Goal: Find specific page/section: Find specific page/section

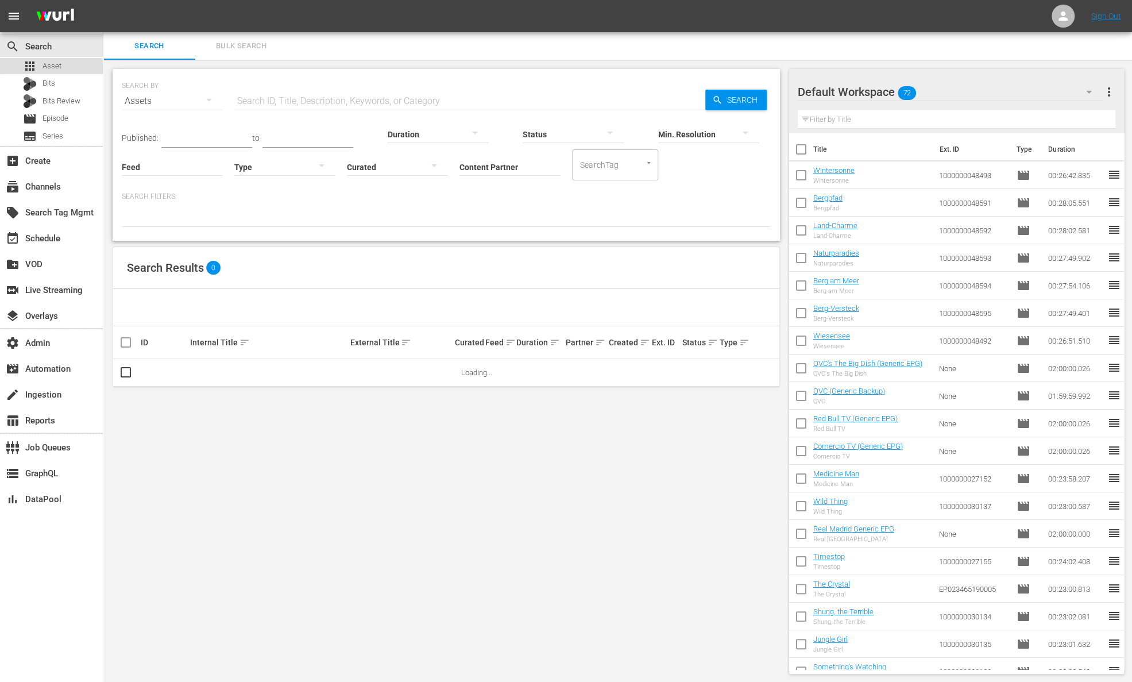
click at [75, 64] on div "apps Asset" at bounding box center [51, 66] width 103 height 16
click at [498, 170] on input "Content Partner" at bounding box center [509, 167] width 101 height 41
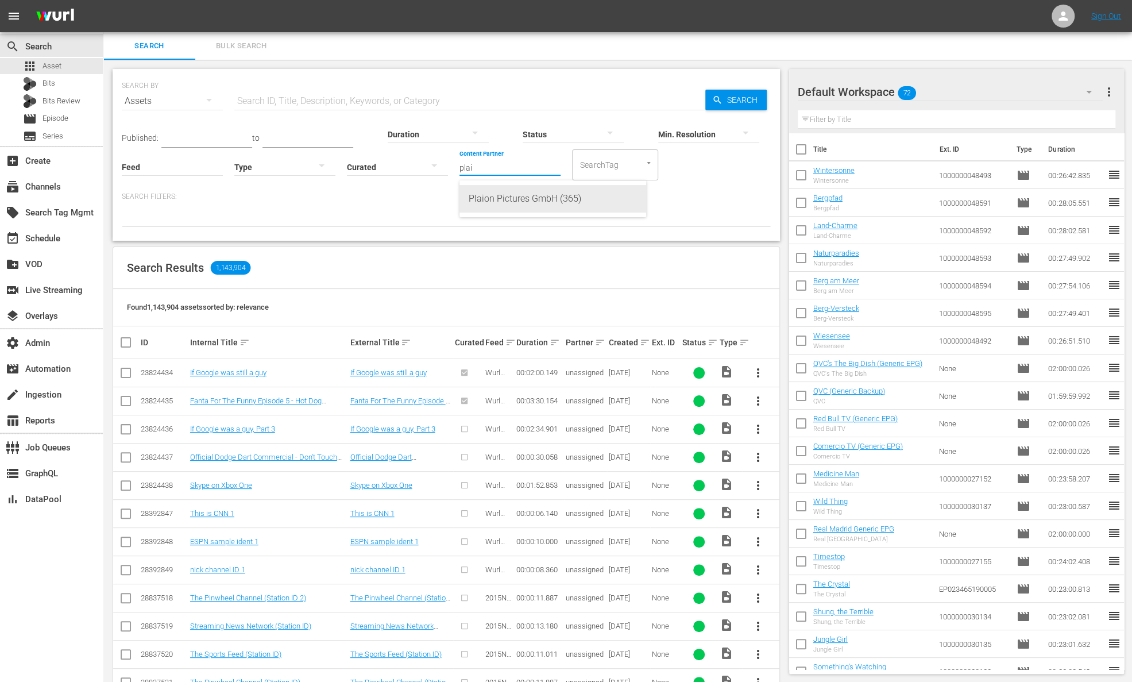
click at [520, 193] on div "Plaion Pictures GmbH (365)" at bounding box center [553, 199] width 168 height 28
type input "Plaion Pictures GmbH (365)"
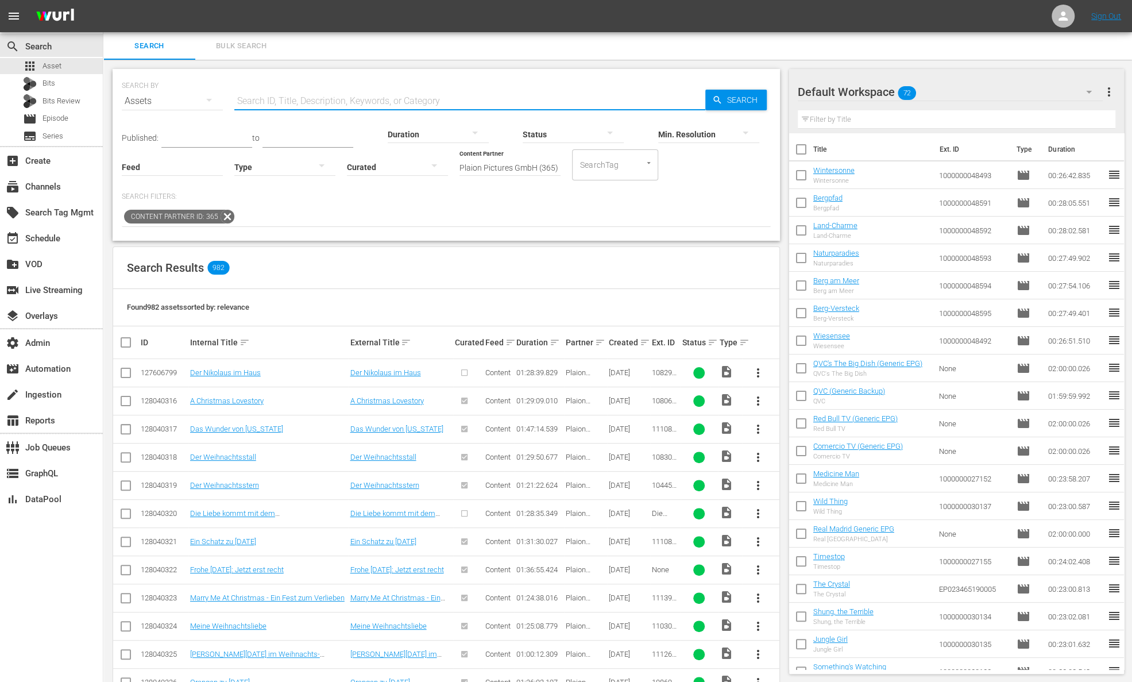
click at [317, 97] on input "text" at bounding box center [469, 101] width 471 height 28
type input "evolution"
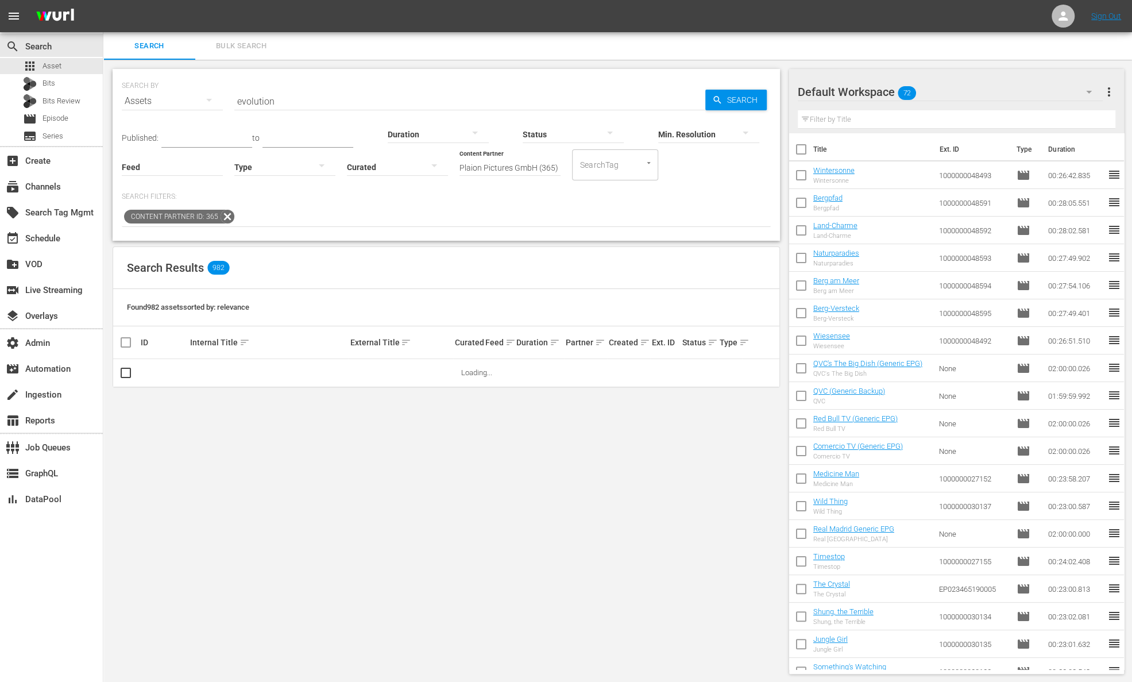
click at [179, 105] on div "Assets" at bounding box center [172, 101] width 101 height 32
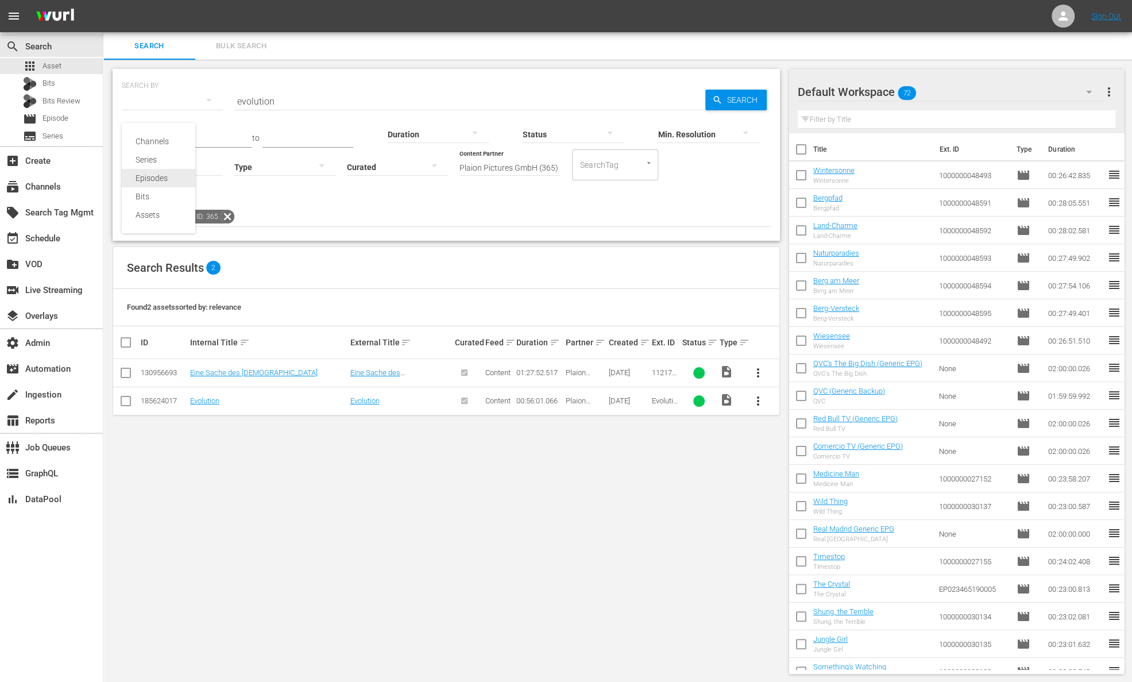
click at [175, 172] on div "Episodes" at bounding box center [159, 178] width 46 height 18
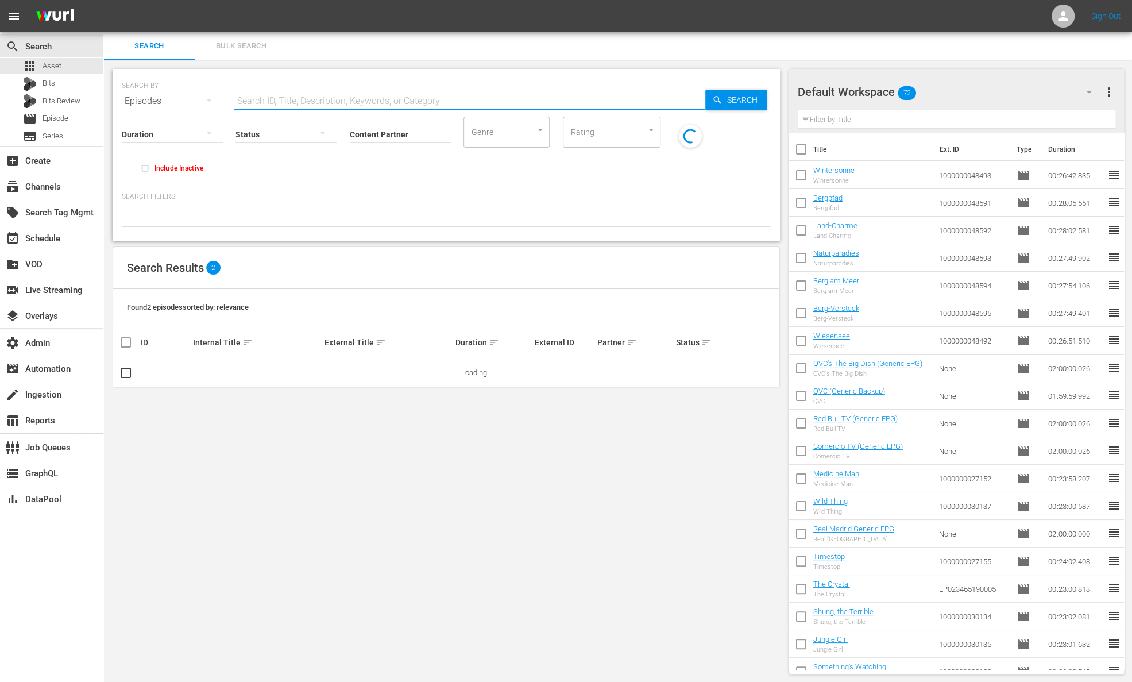
click at [305, 99] on input "text" at bounding box center [469, 101] width 471 height 28
type input "evolution"
click at [421, 134] on input "Content Partner" at bounding box center [400, 134] width 101 height 41
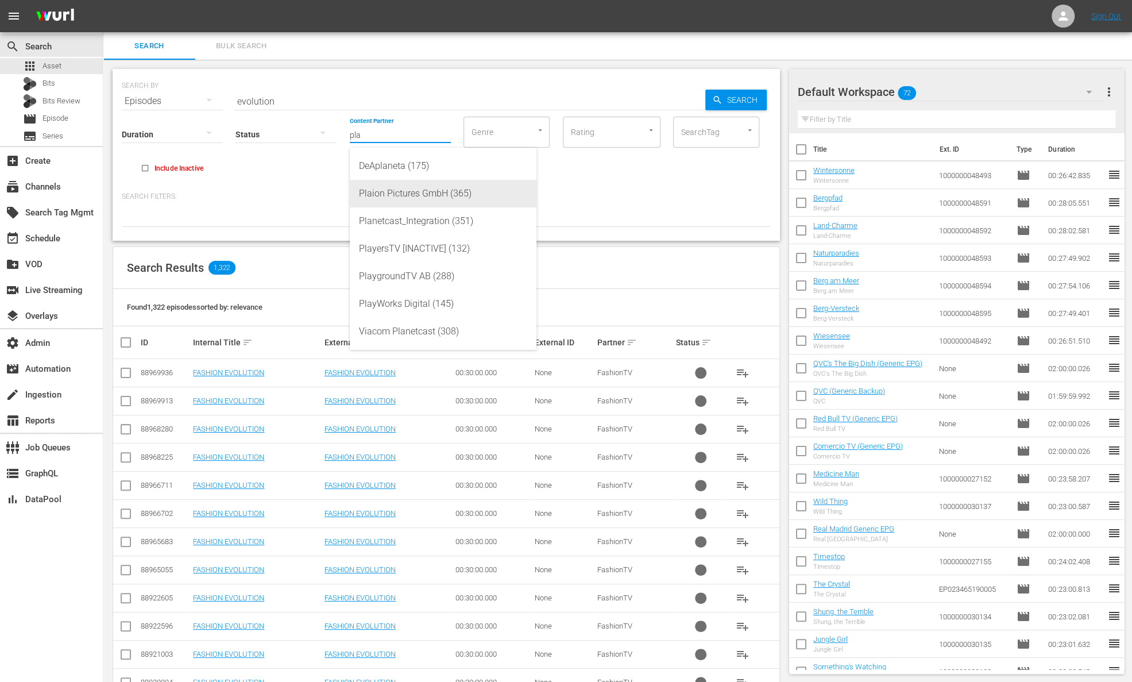
click at [435, 195] on div "Plaion Pictures GmbH (365)" at bounding box center [443, 194] width 168 height 28
type input "Plaion Pictures GmbH (365)"
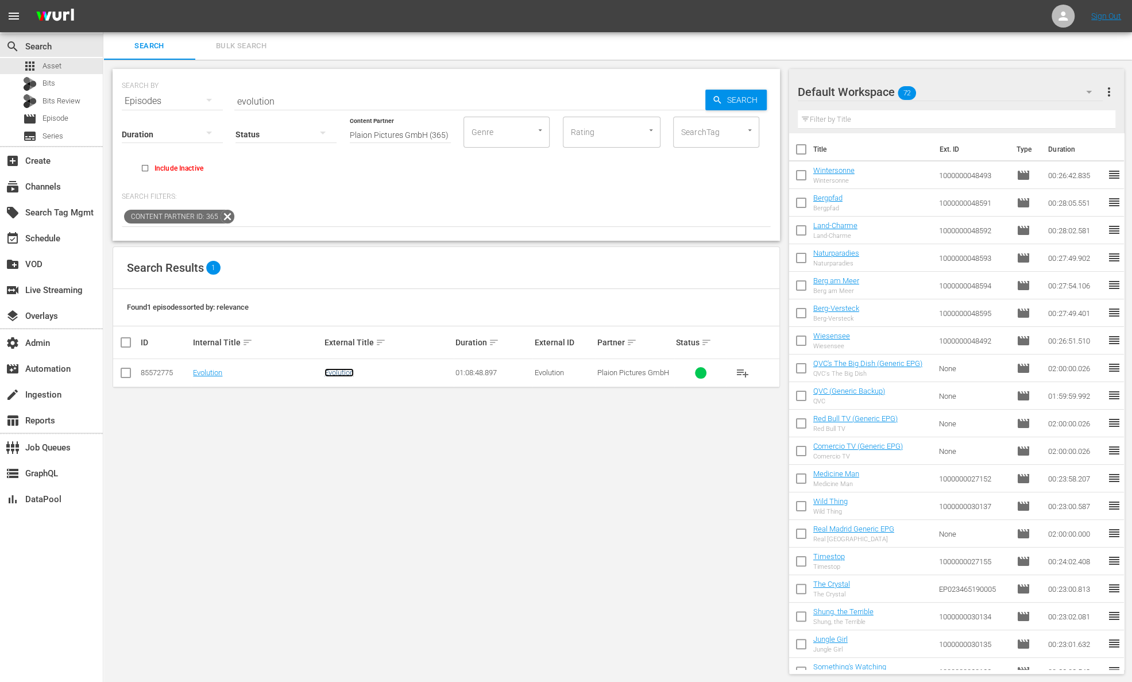
click at [342, 371] on link "Evolution" at bounding box center [338, 372] width 29 height 9
